Goal: Contribute content: Contribute content

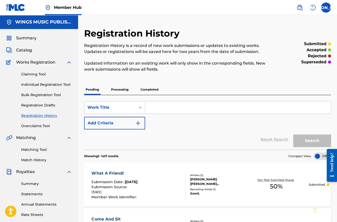
click at [68, 102] on div "Claiming Tool Individual Registration Tool Bulk Registration Tool Registration …" at bounding box center [39, 96] width 66 height 63
click at [28, 37] on span "Summary" at bounding box center [26, 38] width 20 height 6
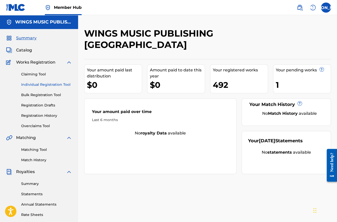
click at [33, 85] on link "Individual Registration Tool" at bounding box center [46, 84] width 51 height 5
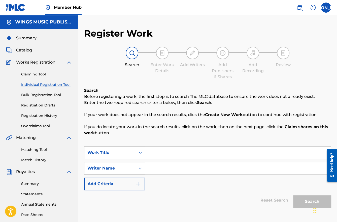
click at [163, 151] on input "Search Form" at bounding box center [238, 152] width 186 height 12
type input "Great Arsonist"
click at [160, 169] on input "Search Form" at bounding box center [238, 168] width 186 height 12
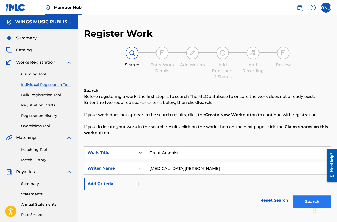
type input "[MEDICAL_DATA][PERSON_NAME]"
click at [306, 201] on button "Search" at bounding box center [312, 201] width 38 height 13
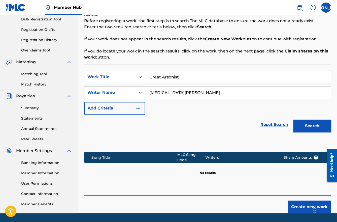
scroll to position [91, 0]
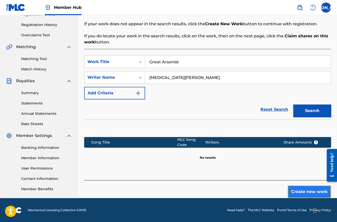
click at [294, 190] on button "Create new work" at bounding box center [309, 191] width 43 height 13
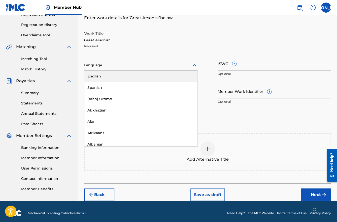
click at [129, 68] on div "Language" at bounding box center [140, 65] width 113 height 11
click at [124, 77] on div "English" at bounding box center [140, 76] width 113 height 11
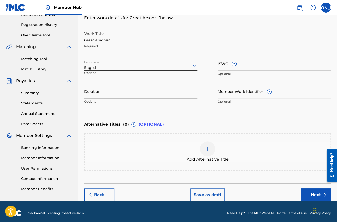
click at [103, 96] on input "Duration" at bounding box center [140, 91] width 113 height 14
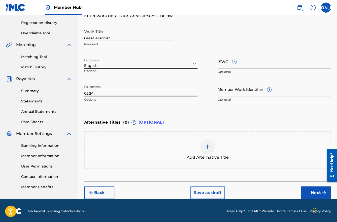
scroll to position [93, 0]
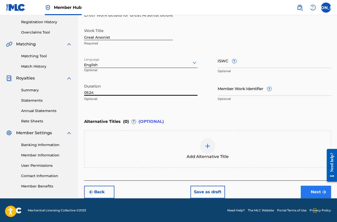
type input "05:24"
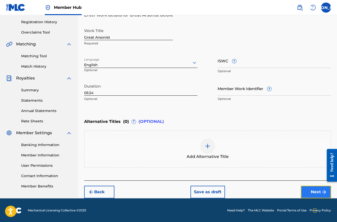
click at [312, 189] on button "Next" at bounding box center [316, 191] width 30 height 13
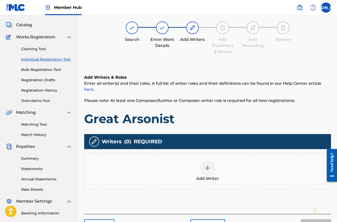
scroll to position [23, 0]
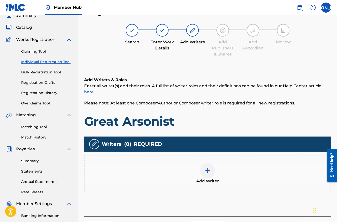
click at [206, 171] on img at bounding box center [208, 170] width 6 height 6
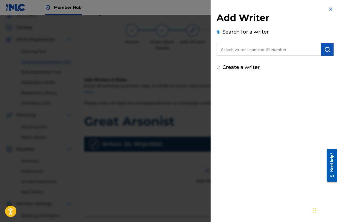
click at [221, 51] on input "text" at bounding box center [269, 49] width 104 height 13
paste input "1087094145"
type input "1087094145"
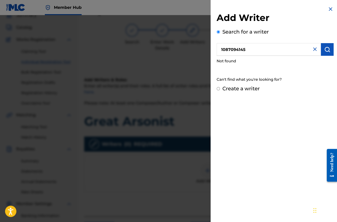
drag, startPoint x: 253, startPoint y: 50, endPoint x: 215, endPoint y: 44, distance: 38.6
click at [215, 44] on div "Add Writer Search for a writer 1087094145 Not found Can't find what you're look…" at bounding box center [275, 49] width 129 height 98
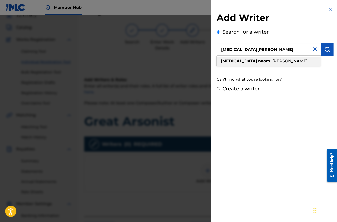
click at [232, 61] on strong "[MEDICAL_DATA]" at bounding box center [239, 60] width 36 height 5
type input "[MEDICAL_DATA][PERSON_NAME]"
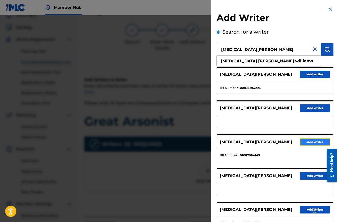
click at [310, 144] on button "Add writer" at bounding box center [315, 142] width 30 height 8
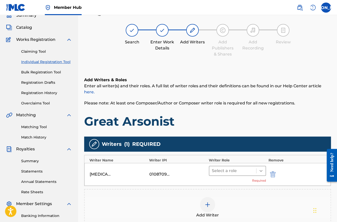
click at [262, 171] on icon at bounding box center [261, 170] width 5 height 5
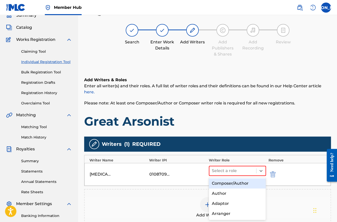
click at [252, 181] on div "Composer/Author" at bounding box center [237, 183] width 57 height 10
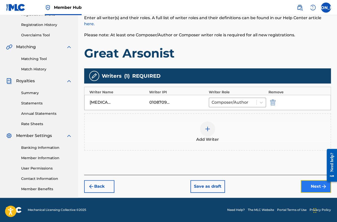
click at [321, 189] on button "Next" at bounding box center [316, 186] width 30 height 13
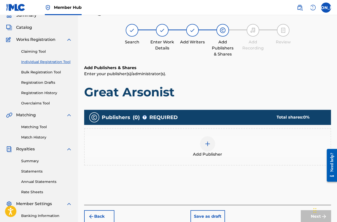
click at [209, 148] on div at bounding box center [207, 143] width 15 height 15
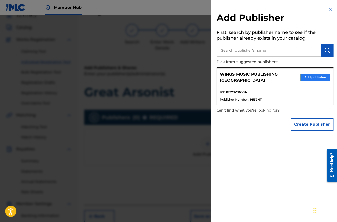
click at [310, 74] on button "Add publisher" at bounding box center [315, 78] width 30 height 8
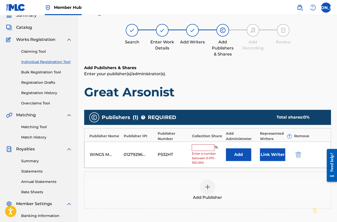
click at [199, 146] on input "text" at bounding box center [203, 147] width 23 height 7
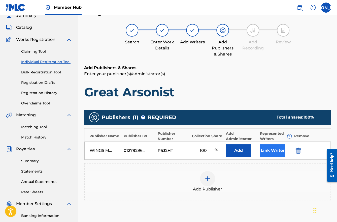
type input "100"
click at [270, 149] on button "Link Writer" at bounding box center [272, 150] width 25 height 13
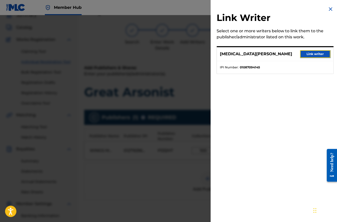
drag, startPoint x: 302, startPoint y: 53, endPoint x: 309, endPoint y: 54, distance: 6.8
click at [303, 53] on button "Link writer" at bounding box center [315, 54] width 30 height 8
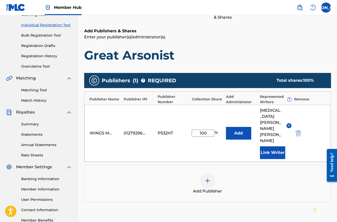
scroll to position [103, 0]
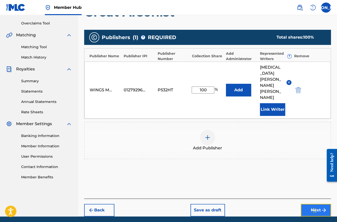
click at [316, 204] on button "Next" at bounding box center [316, 210] width 30 height 13
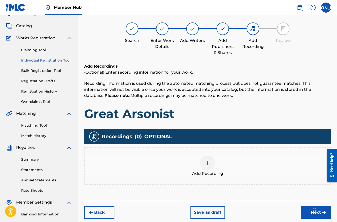
scroll to position [23, 0]
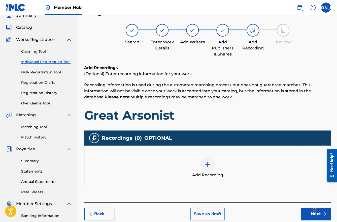
click at [208, 166] on img at bounding box center [208, 164] width 6 height 6
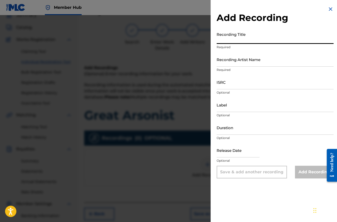
click at [242, 40] on input "Recording Title" at bounding box center [275, 36] width 117 height 14
type input "Great Arsonist"
click at [237, 64] on input "Recording Artist Name" at bounding box center [275, 59] width 117 height 14
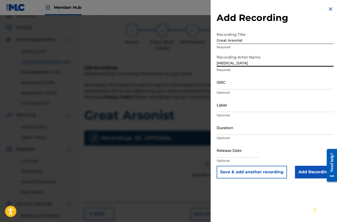
type input "[MEDICAL_DATA][PERSON_NAME]"
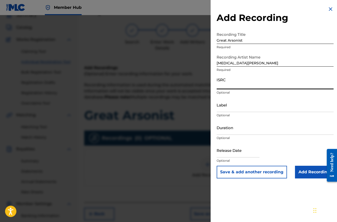
click at [228, 87] on input "ISRC" at bounding box center [275, 82] width 117 height 14
paste input "UKW3Z2501482"
type input "UKW3Z2501482"
click at [232, 109] on input "Label" at bounding box center [275, 105] width 117 height 14
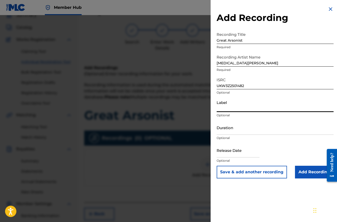
type input "Wings Music Group"
click at [242, 132] on input "Duration" at bounding box center [275, 127] width 117 height 14
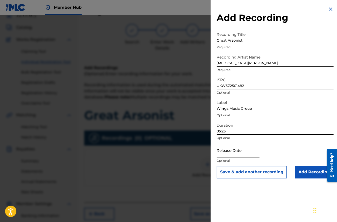
type input "05:25"
click at [246, 153] on input "text" at bounding box center [238, 150] width 43 height 14
select select "8"
select select "2025"
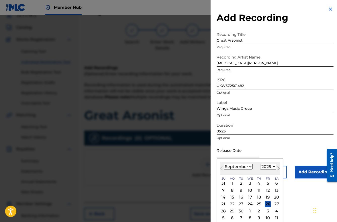
click at [278, 172] on button "Next Month" at bounding box center [279, 169] width 8 height 8
click at [222, 166] on span "Previous Month" at bounding box center [222, 169] width 0 height 8
select select "8"
click at [265, 204] on div "26" at bounding box center [268, 204] width 6 height 6
type input "[DATE]"
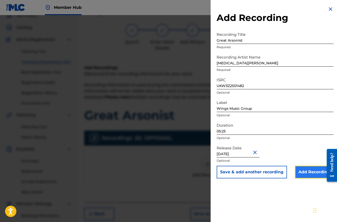
click at [308, 172] on input "Add Recording" at bounding box center [314, 172] width 39 height 13
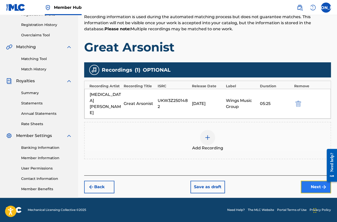
click at [312, 180] on button "Next" at bounding box center [316, 186] width 30 height 13
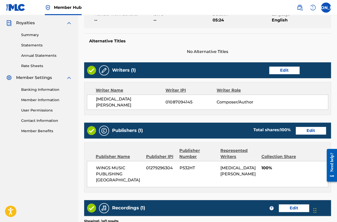
scroll to position [216, 0]
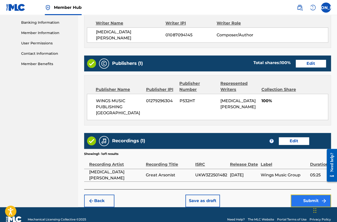
click at [310, 194] on button "Submit" at bounding box center [311, 200] width 40 height 13
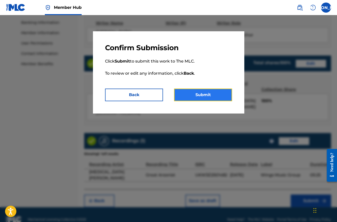
click at [202, 96] on button "Submit" at bounding box center [203, 94] width 58 height 13
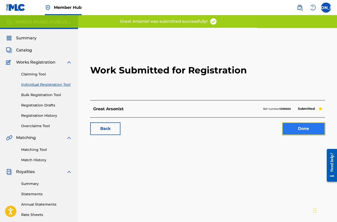
click at [308, 132] on link "Done" at bounding box center [303, 128] width 43 height 13
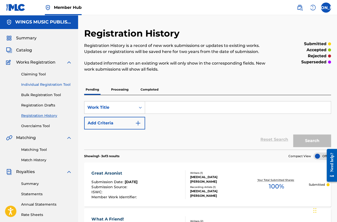
click at [34, 86] on link "Individual Registration Tool" at bounding box center [46, 84] width 51 height 5
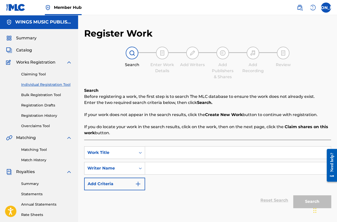
click at [179, 154] on input "Search Form" at bounding box center [238, 152] width 186 height 12
click at [172, 152] on input "Count T" at bounding box center [238, 152] width 186 height 12
type input "Count The Cost"
click at [158, 169] on input "Search Form" at bounding box center [238, 168] width 186 height 12
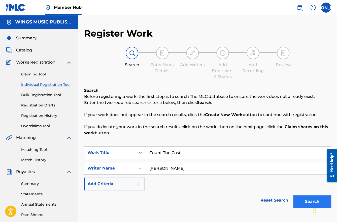
type input "[PERSON_NAME]"
click at [305, 200] on button "Search" at bounding box center [312, 201] width 38 height 13
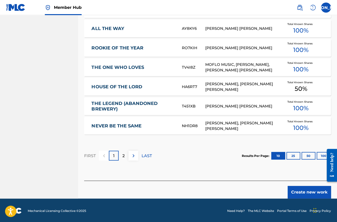
scroll to position [303, 0]
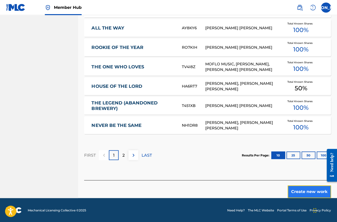
click at [300, 190] on button "Create new work" at bounding box center [309, 191] width 43 height 13
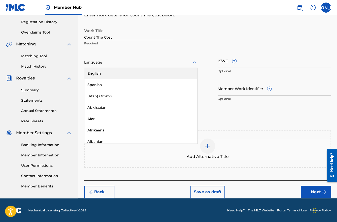
click at [145, 63] on div at bounding box center [140, 62] width 113 height 6
click at [125, 73] on div "English" at bounding box center [140, 73] width 113 height 11
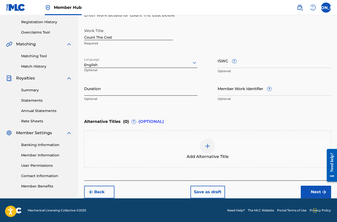
click at [119, 89] on input "Duration" at bounding box center [140, 88] width 113 height 14
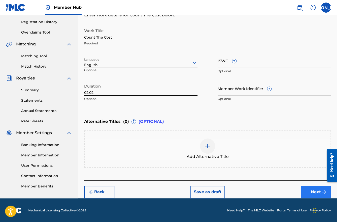
type input "02:02"
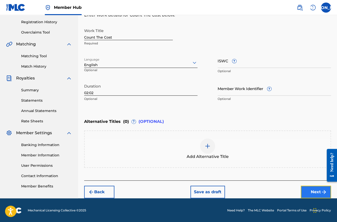
click at [313, 190] on button "Next" at bounding box center [316, 191] width 30 height 13
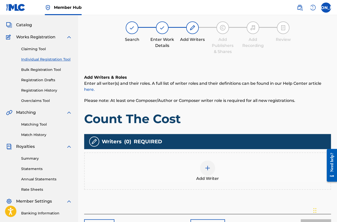
scroll to position [23, 0]
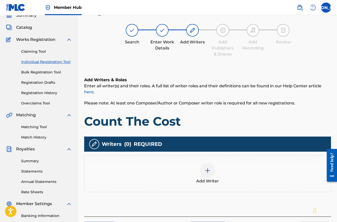
click at [205, 167] on img at bounding box center [208, 170] width 6 height 6
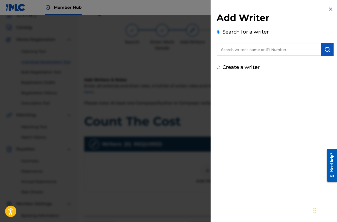
click at [229, 50] on input "text" at bounding box center [269, 49] width 104 height 13
paste input "861306351"
type input "861306351"
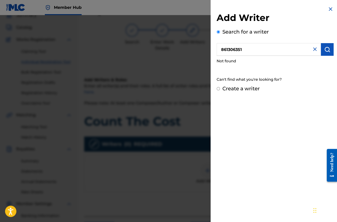
drag, startPoint x: 251, startPoint y: 51, endPoint x: 220, endPoint y: 44, distance: 32.5
click at [220, 44] on input "861306351" at bounding box center [269, 49] width 104 height 13
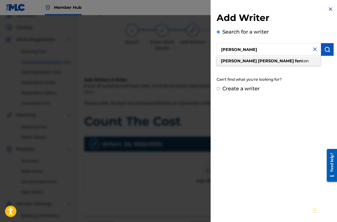
click at [258, 59] on strong "[PERSON_NAME]" at bounding box center [276, 60] width 36 height 5
type input "[PERSON_NAME] [PERSON_NAME]"
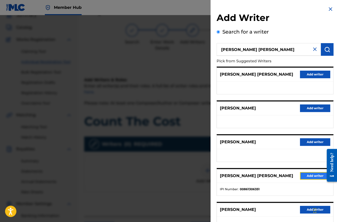
click at [307, 173] on button "Add writer" at bounding box center [315, 176] width 30 height 8
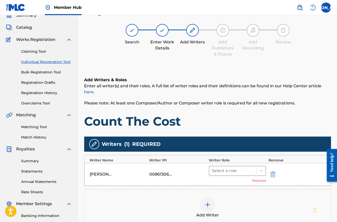
click at [230, 169] on div at bounding box center [233, 170] width 42 height 7
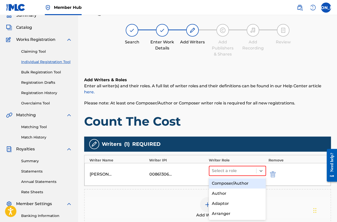
click at [231, 182] on div "Composer/Author" at bounding box center [237, 183] width 57 height 10
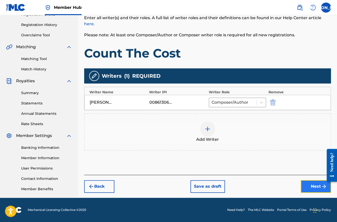
click at [317, 187] on button "Next" at bounding box center [316, 186] width 30 height 13
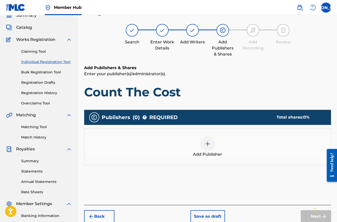
click at [208, 150] on div at bounding box center [207, 143] width 15 height 15
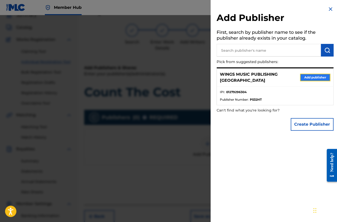
click at [311, 77] on button "Add publisher" at bounding box center [315, 78] width 30 height 8
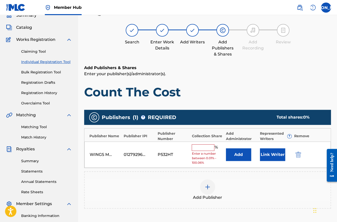
click at [201, 146] on input "text" at bounding box center [203, 147] width 23 height 7
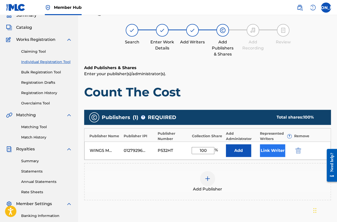
type input "100"
click at [268, 148] on button "Link Writer" at bounding box center [272, 150] width 25 height 13
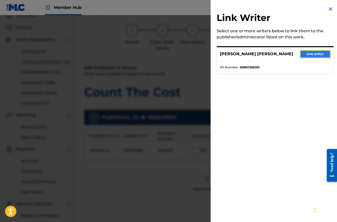
click at [309, 54] on button "Link writer" at bounding box center [315, 54] width 30 height 8
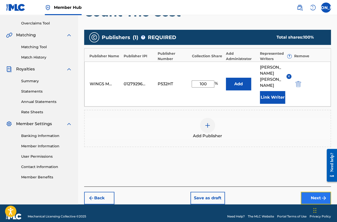
click at [312, 192] on button "Next" at bounding box center [316, 198] width 30 height 13
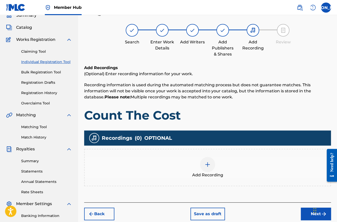
click at [209, 166] on img at bounding box center [208, 164] width 6 height 6
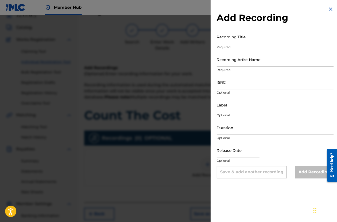
click at [256, 41] on input "Recording Title" at bounding box center [275, 36] width 117 height 14
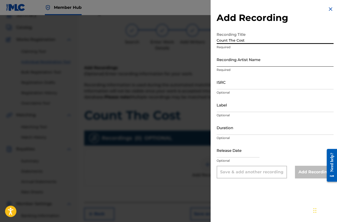
type input "Count The Cost"
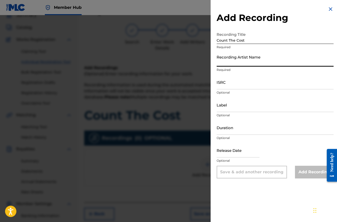
click at [226, 62] on input "Recording Artist Name" at bounding box center [275, 59] width 117 height 14
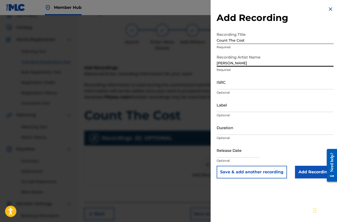
type input "[PERSON_NAME]"
click at [225, 85] on input "ISRC" at bounding box center [275, 82] width 117 height 14
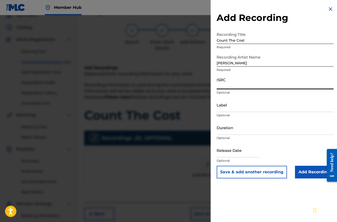
paste input "UKW3Z2503105"
type input "UKW3Z2503105"
click at [231, 109] on input "Label" at bounding box center [275, 105] width 117 height 14
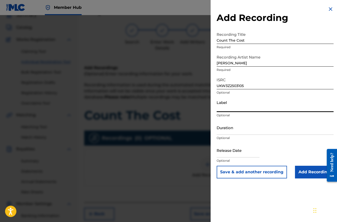
type input "Wings Music Group"
click at [246, 131] on input "Duration" at bounding box center [275, 127] width 117 height 14
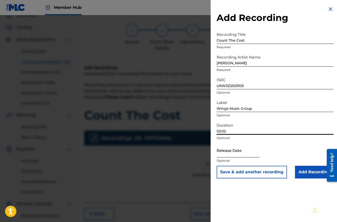
type input "02:02"
click at [245, 153] on input "text" at bounding box center [238, 150] width 43 height 14
select select "8"
select select "2025"
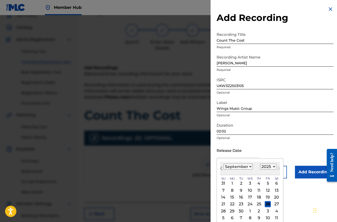
click at [221, 172] on button "Previous Month" at bounding box center [221, 169] width 8 height 8
click at [278, 168] on span "Next Month" at bounding box center [278, 169] width 0 height 8
select select "8"
click at [266, 203] on div "26" at bounding box center [268, 204] width 6 height 6
type input "[DATE]"
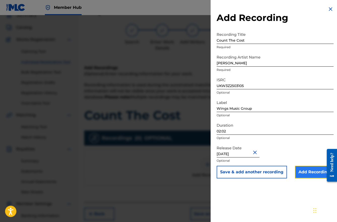
click at [307, 172] on input "Add Recording" at bounding box center [314, 172] width 39 height 13
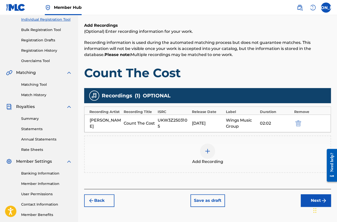
scroll to position [91, 0]
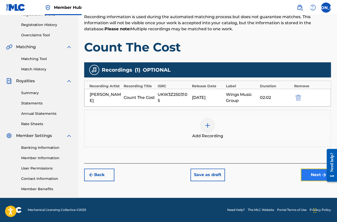
click at [315, 176] on button "Next" at bounding box center [316, 174] width 30 height 13
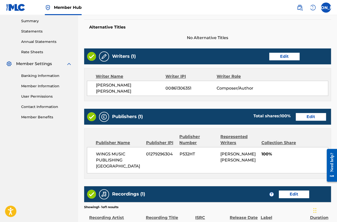
scroll to position [216, 0]
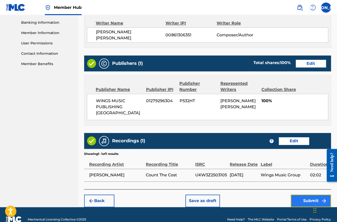
click at [313, 194] on button "Submit" at bounding box center [311, 200] width 40 height 13
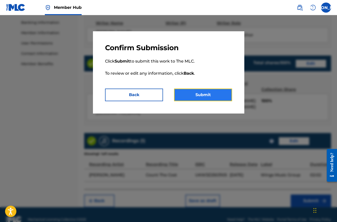
click at [209, 95] on button "Submit" at bounding box center [203, 94] width 58 height 13
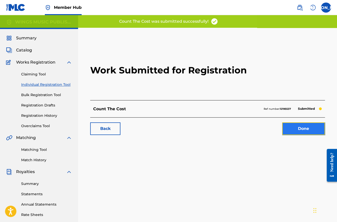
click at [299, 128] on link "Done" at bounding box center [303, 128] width 43 height 13
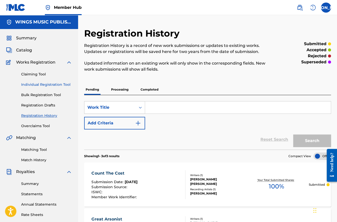
click at [32, 85] on link "Individual Registration Tool" at bounding box center [46, 84] width 51 height 5
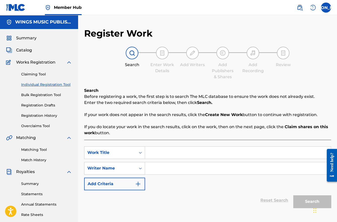
click at [151, 153] on input "Search Form" at bounding box center [238, 152] width 186 height 12
type input "Keep me tender, keep me near"
click at [155, 168] on input "Search Form" at bounding box center [238, 168] width 186 height 12
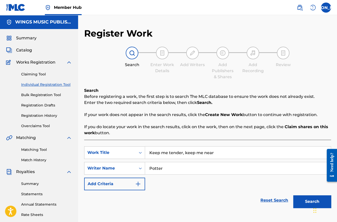
type input "Potter"
click at [167, 192] on div "Reset Search Search" at bounding box center [207, 200] width 247 height 20
click at [306, 201] on button "Search" at bounding box center [312, 201] width 38 height 13
drag, startPoint x: 169, startPoint y: 171, endPoint x: 137, endPoint y: 162, distance: 34.0
click at [137, 162] on div "SearchWithCriteria3aca1502-f2e6-47bb-9121-16adda46efdf Writer Name [PERSON_NAME]" at bounding box center [207, 168] width 247 height 13
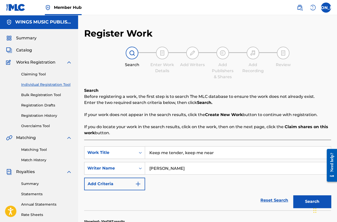
type input "[PERSON_NAME]"
click at [293, 195] on button "Search" at bounding box center [312, 201] width 38 height 13
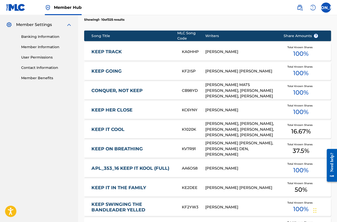
scroll to position [303, 0]
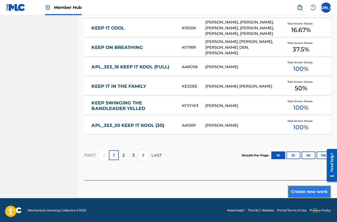
click at [302, 193] on button "Create new work" at bounding box center [309, 191] width 43 height 13
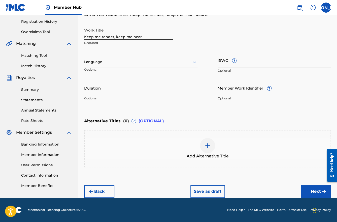
scroll to position [93, 0]
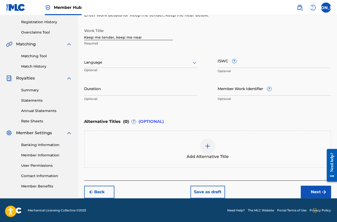
click at [193, 63] on icon at bounding box center [195, 62] width 6 height 6
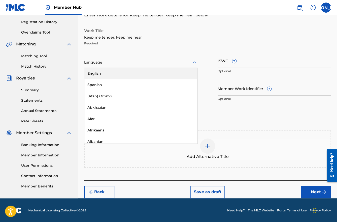
click at [121, 74] on div "English" at bounding box center [140, 73] width 113 height 11
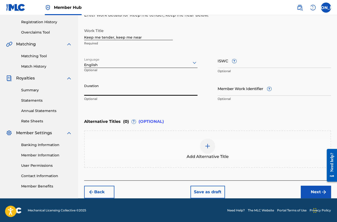
click at [136, 92] on input "Duration" at bounding box center [140, 88] width 113 height 14
type input "02:55"
click at [313, 192] on button "Next" at bounding box center [316, 191] width 30 height 13
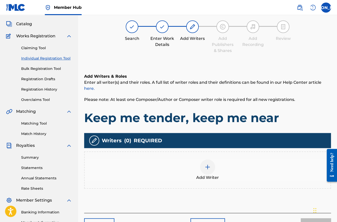
scroll to position [23, 0]
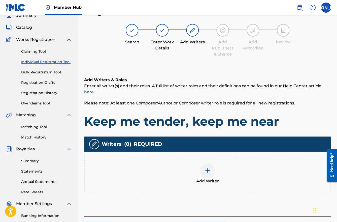
click at [210, 170] on img at bounding box center [208, 170] width 6 height 6
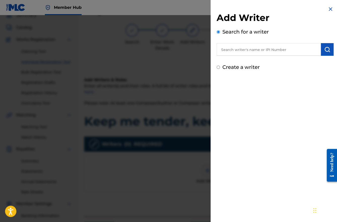
click at [248, 53] on input "text" at bounding box center [269, 49] width 104 height 13
type input "[PERSON_NAME] [PERSON_NAME]"
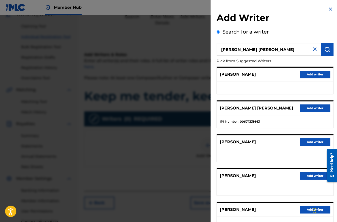
scroll to position [39, 0]
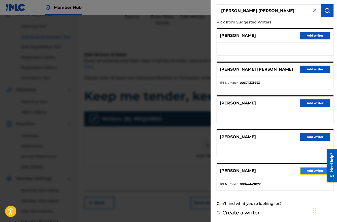
click at [306, 168] on button "Add writer" at bounding box center [315, 171] width 30 height 8
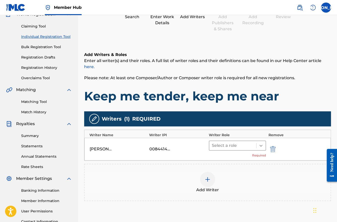
click at [261, 148] on div at bounding box center [261, 145] width 9 height 9
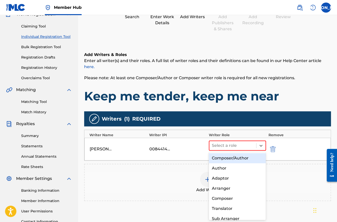
click at [247, 159] on div "Composer/Author" at bounding box center [237, 158] width 57 height 10
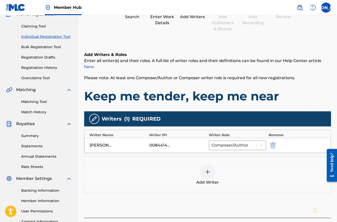
click at [215, 173] on div at bounding box center [207, 171] width 15 height 15
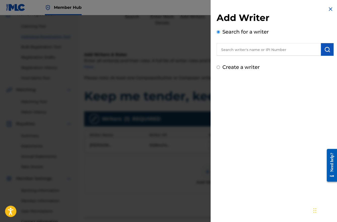
click at [237, 52] on input "text" at bounding box center [269, 49] width 104 height 13
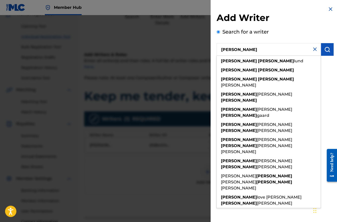
type input "[PERSON_NAME]"
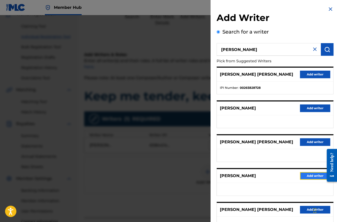
click at [313, 177] on button "Add writer" at bounding box center [315, 176] width 30 height 8
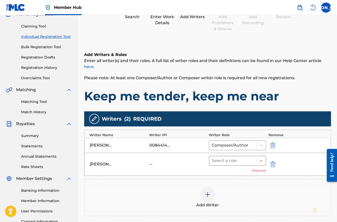
click at [261, 160] on icon at bounding box center [261, 160] width 5 height 5
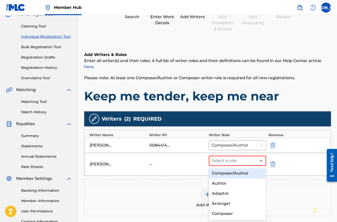
click at [244, 174] on div "Composer/Author" at bounding box center [237, 173] width 57 height 10
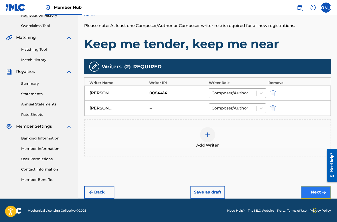
click at [319, 190] on button "Next" at bounding box center [316, 192] width 30 height 13
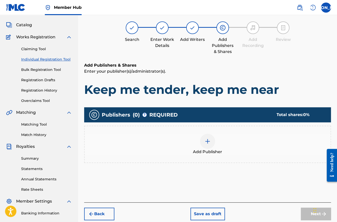
scroll to position [23, 0]
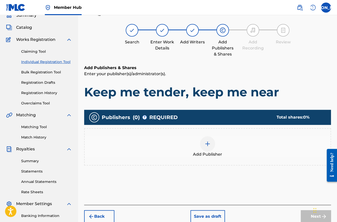
click at [211, 147] on div at bounding box center [207, 143] width 15 height 15
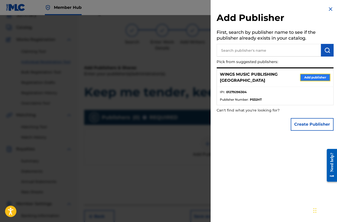
click at [306, 74] on button "Add publisher" at bounding box center [315, 78] width 30 height 8
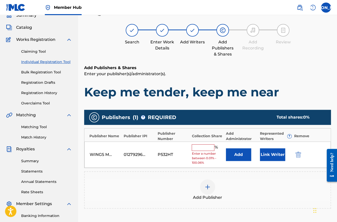
click at [200, 147] on input "text" at bounding box center [203, 147] width 23 height 7
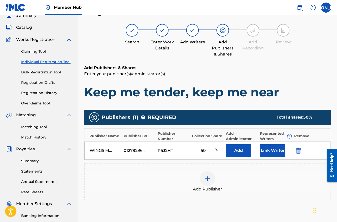
type input "50"
click at [261, 191] on div "Add Publisher" at bounding box center [207, 181] width 247 height 37
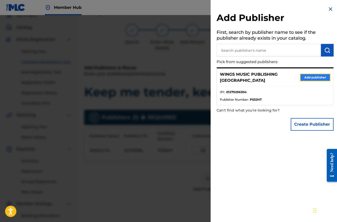
click at [311, 75] on button "Add publisher" at bounding box center [315, 78] width 30 height 8
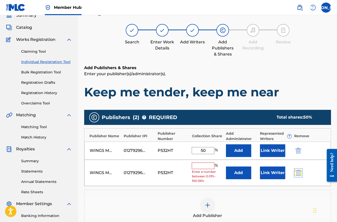
click at [298, 173] on img "submit" at bounding box center [299, 173] width 6 height 6
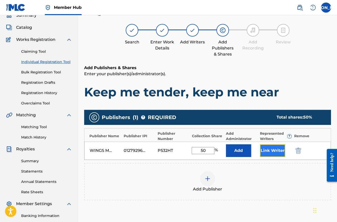
click at [273, 149] on button "Link Writer" at bounding box center [272, 150] width 25 height 13
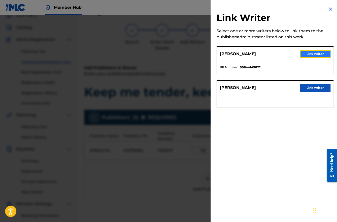
click at [310, 52] on button "Link writer" at bounding box center [315, 54] width 30 height 8
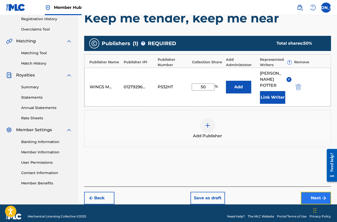
click at [312, 192] on button "Next" at bounding box center [316, 198] width 30 height 13
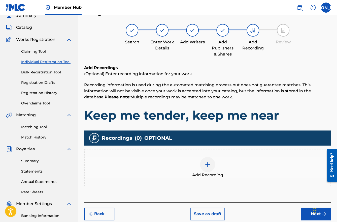
click at [206, 168] on div at bounding box center [207, 164] width 15 height 15
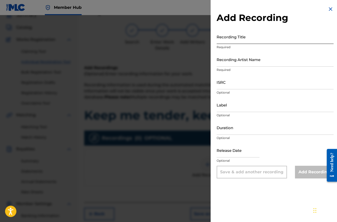
click at [247, 42] on input "Recording Title" at bounding box center [275, 36] width 117 height 14
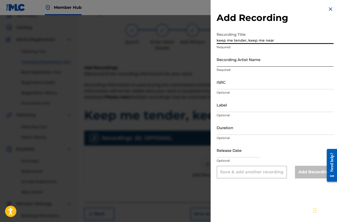
type input "keep me tender, keep me near"
click at [230, 63] on input "Recording Artist Name" at bounding box center [275, 59] width 117 height 14
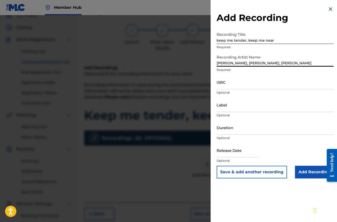
type input "[PERSON_NAME], [PERSON_NAME], [PERSON_NAME]"
click at [229, 85] on input "ISRC" at bounding box center [275, 82] width 117 height 14
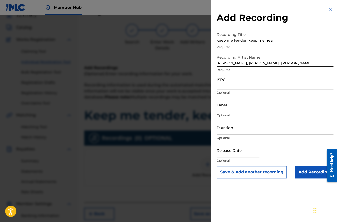
paste input "UKW3Z2501901"
type input "UKW3Z2501901"
click at [223, 110] on input "Label" at bounding box center [275, 105] width 117 height 14
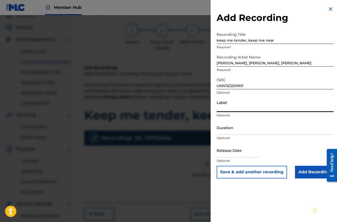
type input "Wings Music Group"
click at [240, 133] on input "Duration" at bounding box center [275, 127] width 117 height 14
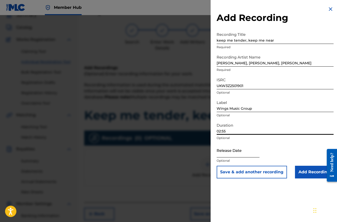
type input "02:55"
click at [255, 154] on input "text" at bounding box center [238, 150] width 43 height 14
select select "8"
select select "2025"
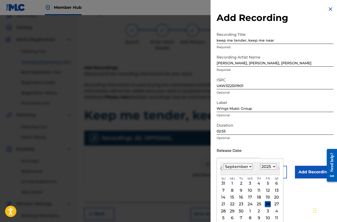
click at [224, 171] on button "Previous Month" at bounding box center [221, 169] width 8 height 8
select select "7"
click at [267, 189] on div "8" at bounding box center [268, 190] width 6 height 6
type input "[DATE]"
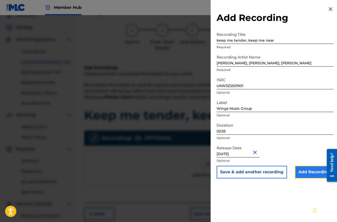
click at [307, 173] on input "Add Recording" at bounding box center [314, 172] width 39 height 13
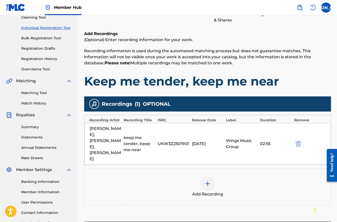
scroll to position [91, 0]
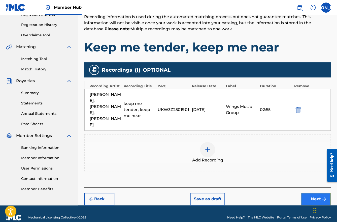
click at [320, 193] on button "Next" at bounding box center [316, 199] width 30 height 13
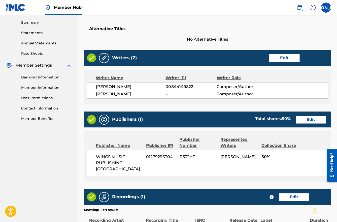
scroll to position [219, 0]
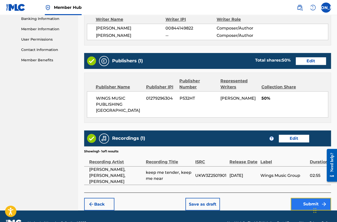
click at [314, 198] on button "Submit" at bounding box center [311, 204] width 40 height 13
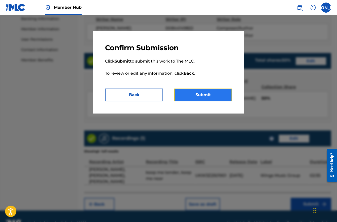
click at [216, 94] on button "Submit" at bounding box center [203, 94] width 58 height 13
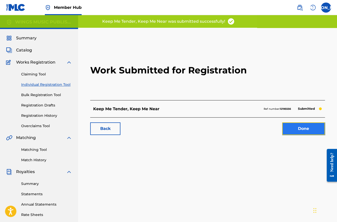
click at [299, 127] on link "Done" at bounding box center [303, 128] width 43 height 13
